Goal: Transaction & Acquisition: Book appointment/travel/reservation

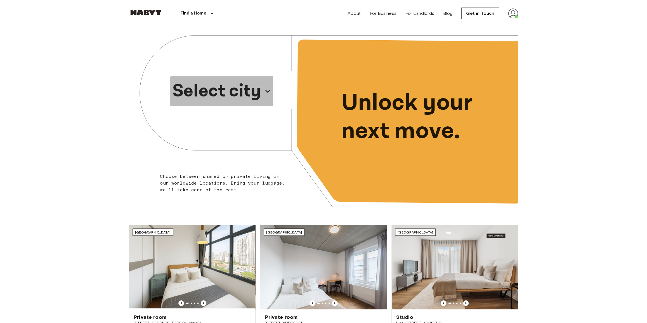
click at [240, 93] on p "Select city" at bounding box center [217, 91] width 89 height 27
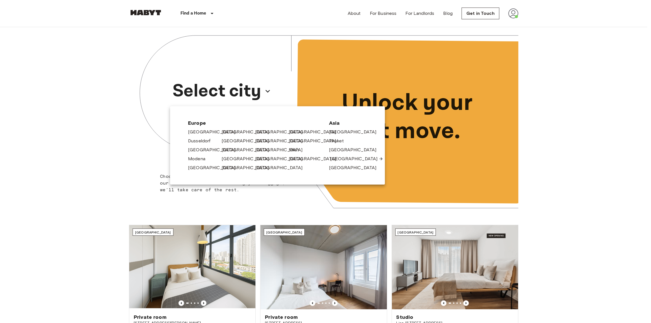
click at [348, 159] on link "[GEOGRAPHIC_DATA]" at bounding box center [356, 158] width 53 height 7
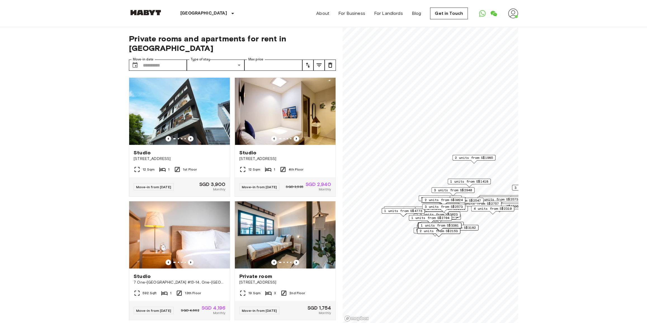
click at [411, 208] on span "1 units from S$4773" at bounding box center [403, 210] width 38 height 5
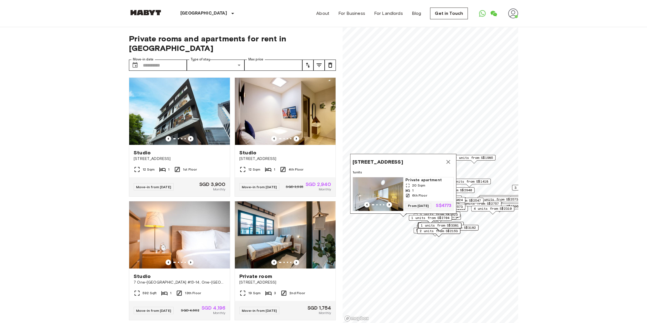
click at [449, 159] on icon "Map marker" at bounding box center [448, 162] width 7 height 7
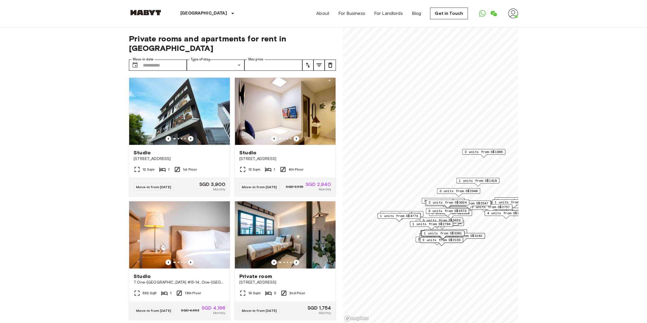
click at [415, 213] on div "1 units from S$4773" at bounding box center [398, 216] width 43 height 6
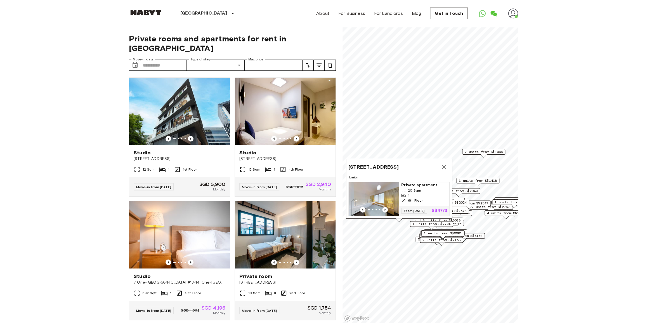
click at [446, 159] on div "9 One North Gateway,138643,Singapore,SG. 1 units Private apartment 20 Sqm 1 6th…" at bounding box center [399, 189] width 106 height 60
click at [445, 165] on icon "Map marker" at bounding box center [444, 167] width 4 height 4
click at [441, 165] on icon "Map marker" at bounding box center [444, 168] width 7 height 7
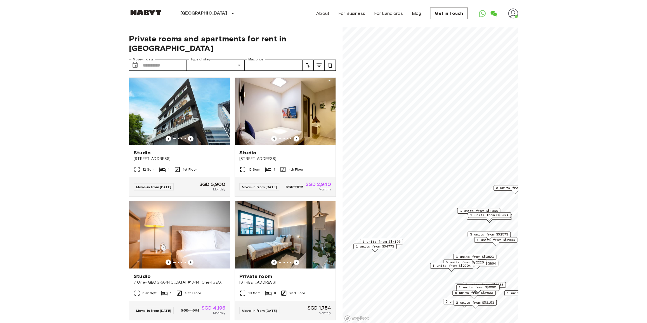
click at [401, 244] on div "1 units from S$4196" at bounding box center [381, 242] width 43 height 6
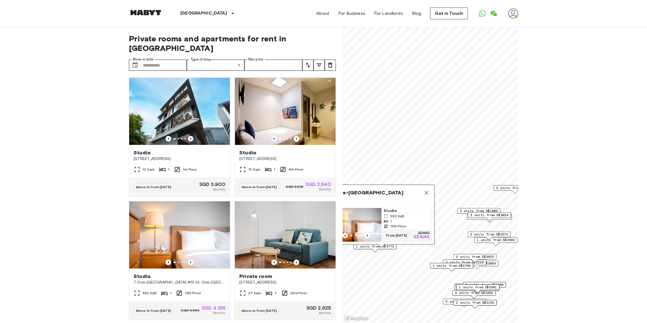
click at [414, 200] on span "1 units" at bounding box center [381, 202] width 101 height 5
click at [367, 189] on span "7 One-North Gateway" at bounding box center [367, 192] width 72 height 7
click at [371, 200] on span "1 units" at bounding box center [381, 202] width 101 height 5
click at [379, 210] on img "Map marker" at bounding box center [356, 225] width 50 height 34
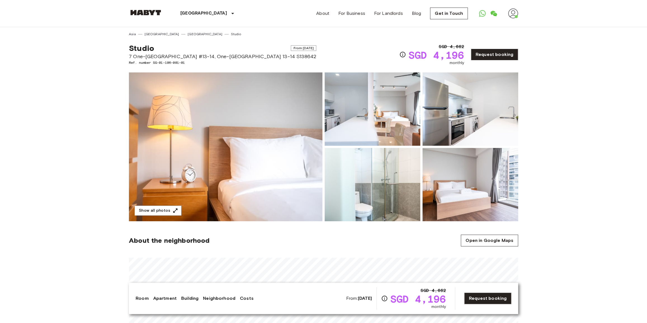
click at [479, 43] on div "SGD 4,662 SGD 4,196 monthly Request booking" at bounding box center [458, 54] width 119 height 22
click at [483, 48] on div "SGD 4,662 SGD 4,196 monthly Request booking" at bounding box center [458, 54] width 119 height 22
click at [488, 53] on link "Request booking" at bounding box center [494, 55] width 47 height 12
click at [238, 165] on img at bounding box center [225, 146] width 193 height 149
